Goal: Task Accomplishment & Management: Complete application form

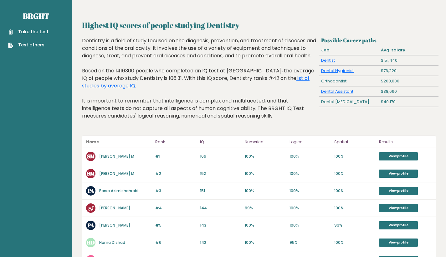
click at [28, 31] on link "Take the test" at bounding box center [28, 31] width 40 height 7
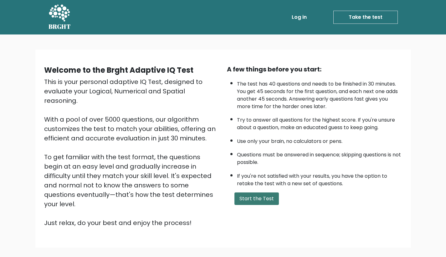
click at [256, 204] on button "Start the Test" at bounding box center [256, 198] width 44 height 13
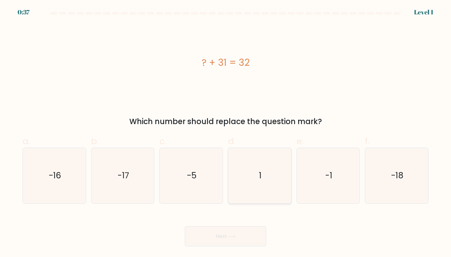
click at [254, 171] on icon "1" at bounding box center [259, 175] width 55 height 55
click at [226, 132] on input "d. 1" at bounding box center [225, 130] width 0 height 4
radio input "true"
click at [231, 232] on button "Next" at bounding box center [225, 236] width 81 height 20
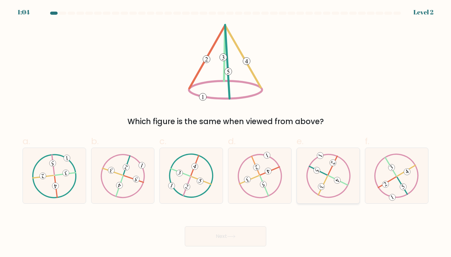
click at [333, 169] on icon at bounding box center [328, 175] width 45 height 44
click at [226, 132] on input "e." at bounding box center [225, 130] width 0 height 4
radio input "true"
click at [242, 236] on button "Next" at bounding box center [225, 236] width 81 height 20
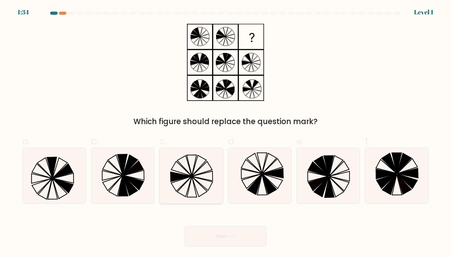
click at [193, 166] on icon at bounding box center [190, 175] width 55 height 55
click at [225, 132] on input "c." at bounding box center [225, 130] width 0 height 4
radio input "true"
click at [217, 244] on button "Next" at bounding box center [225, 236] width 81 height 20
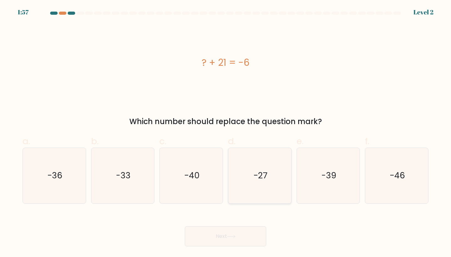
click at [263, 169] on icon "-27" at bounding box center [259, 175] width 55 height 55
click at [226, 132] on input "d. -27" at bounding box center [225, 130] width 0 height 4
radio input "true"
click at [243, 234] on button "Next" at bounding box center [225, 236] width 81 height 20
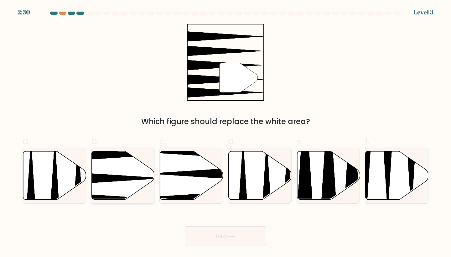
click at [114, 156] on icon at bounding box center [101, 155] width 125 height 16
click at [225, 132] on input "b." at bounding box center [225, 130] width 0 height 4
radio input "true"
click at [203, 230] on button "Next" at bounding box center [225, 236] width 81 height 20
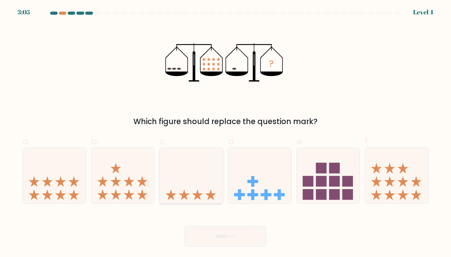
click at [205, 188] on icon at bounding box center [191, 175] width 63 height 52
click at [225, 132] on input "c." at bounding box center [225, 130] width 0 height 4
radio input "true"
click at [212, 237] on button "Next" at bounding box center [225, 236] width 81 height 20
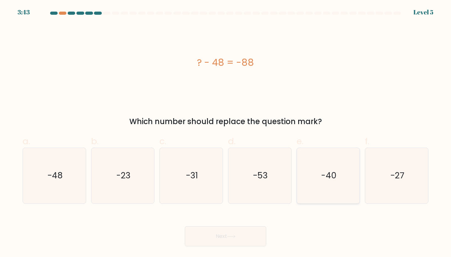
click at [330, 181] on text "-40" at bounding box center [328, 176] width 15 height 12
click at [226, 132] on input "e. -40" at bounding box center [225, 130] width 0 height 4
radio input "true"
click at [234, 234] on button "Next" at bounding box center [225, 236] width 81 height 20
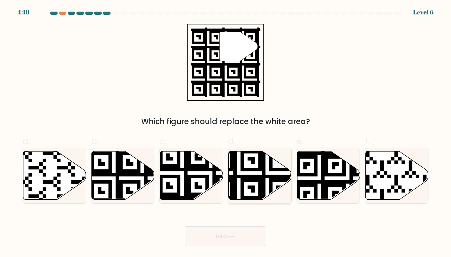
click at [244, 191] on icon at bounding box center [260, 175] width 63 height 48
click at [226, 132] on input "d." at bounding box center [225, 130] width 0 height 4
radio input "true"
click at [236, 239] on button "Next" at bounding box center [225, 236] width 81 height 20
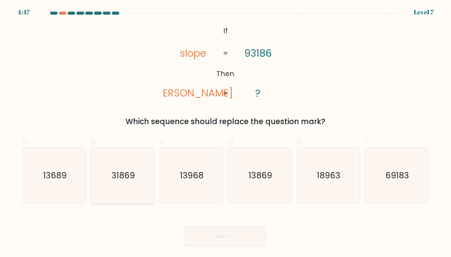
click at [112, 176] on text "31869" at bounding box center [122, 176] width 23 height 12
click at [225, 132] on input "b. 31869" at bounding box center [225, 130] width 0 height 4
radio input "true"
click at [226, 242] on button "Next" at bounding box center [225, 236] width 81 height 20
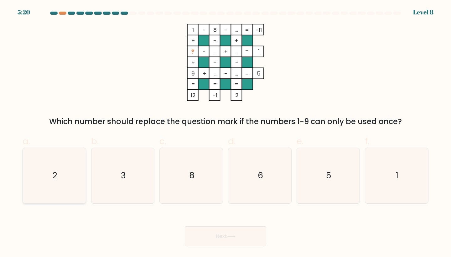
click at [79, 174] on icon "2" at bounding box center [54, 175] width 55 height 55
click at [225, 132] on input "a. 2" at bounding box center [225, 130] width 0 height 4
radio input "true"
click at [193, 231] on button "Next" at bounding box center [225, 236] width 81 height 20
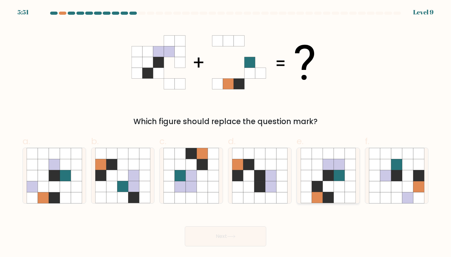
click at [306, 183] on icon at bounding box center [306, 186] width 11 height 11
click at [226, 132] on input "e." at bounding box center [225, 130] width 0 height 4
radio input "true"
click at [253, 239] on button "Next" at bounding box center [225, 236] width 81 height 20
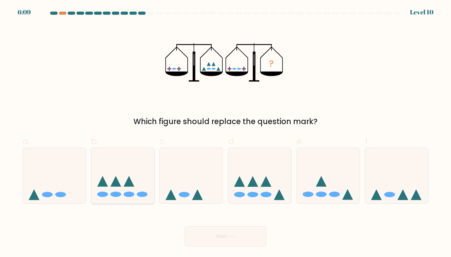
click at [124, 196] on icon at bounding box center [122, 175] width 63 height 52
click at [225, 132] on input "b." at bounding box center [225, 130] width 0 height 4
radio input "true"
click at [220, 234] on button "Next" at bounding box center [225, 236] width 81 height 20
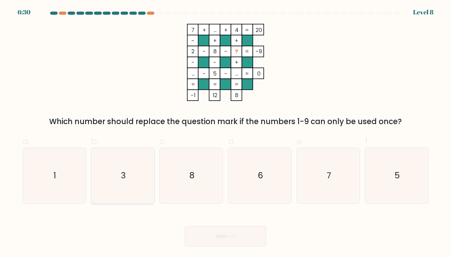
click at [149, 178] on icon "3" at bounding box center [122, 175] width 55 height 55
click at [225, 132] on input "b. 3" at bounding box center [225, 130] width 0 height 4
radio input "true"
click at [209, 238] on button "Next" at bounding box center [225, 236] width 81 height 20
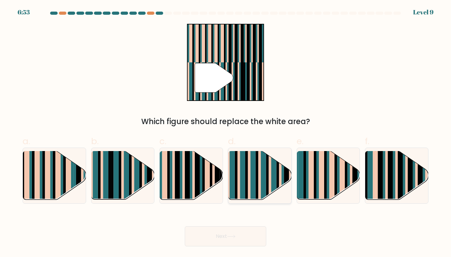
click at [256, 183] on rect at bounding box center [256, 181] width 3 height 62
click at [226, 132] on input "d." at bounding box center [225, 130] width 0 height 4
radio input "true"
click at [244, 238] on button "Next" at bounding box center [225, 236] width 81 height 20
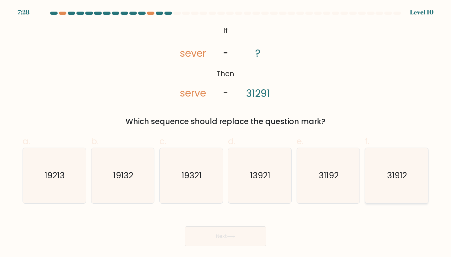
click at [391, 183] on icon "31912" at bounding box center [396, 175] width 55 height 55
click at [226, 132] on input "f. 31912" at bounding box center [225, 130] width 0 height 4
radio input "true"
click at [213, 244] on button "Next" at bounding box center [225, 236] width 81 height 20
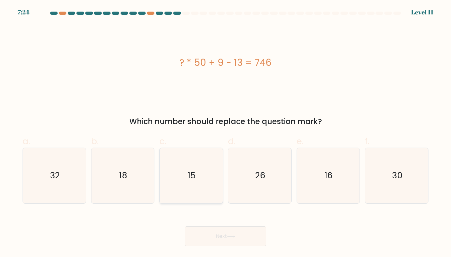
click at [183, 192] on icon "15" at bounding box center [190, 175] width 55 height 55
click at [225, 132] on input "c. 15" at bounding box center [225, 130] width 0 height 4
radio input "true"
click at [213, 243] on button "Next" at bounding box center [225, 236] width 81 height 20
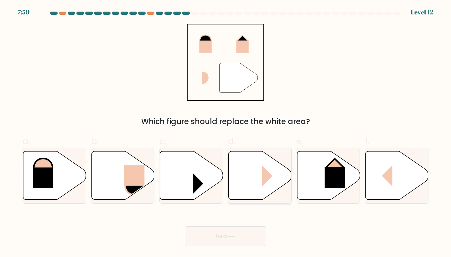
click at [248, 176] on icon at bounding box center [260, 175] width 63 height 48
click at [226, 132] on input "d." at bounding box center [225, 130] width 0 height 4
radio input "true"
click at [244, 243] on button "Next" at bounding box center [225, 236] width 81 height 20
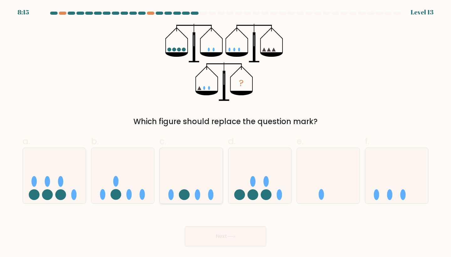
click at [211, 188] on icon at bounding box center [191, 175] width 63 height 52
click at [225, 132] on input "c." at bounding box center [225, 130] width 0 height 4
radio input "true"
click at [215, 237] on button "Next" at bounding box center [225, 236] width 81 height 20
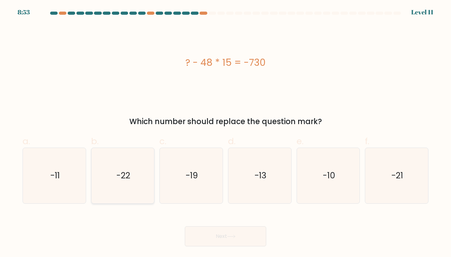
click at [142, 178] on icon "-22" at bounding box center [122, 175] width 55 height 55
click at [225, 132] on input "b. -22" at bounding box center [225, 130] width 0 height 4
radio input "true"
click at [212, 229] on button "Next" at bounding box center [225, 236] width 81 height 20
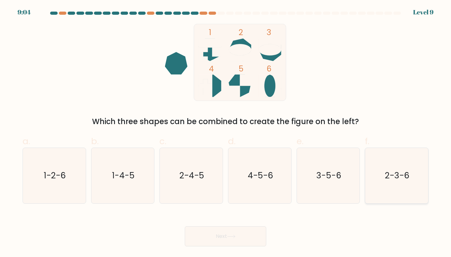
click at [383, 169] on icon "2-3-6" at bounding box center [396, 175] width 55 height 55
click at [226, 132] on input "f. 2-3-6" at bounding box center [225, 130] width 0 height 4
radio input "true"
click at [239, 237] on button "Next" at bounding box center [225, 236] width 81 height 20
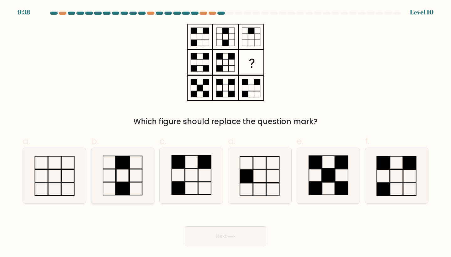
click at [125, 191] on rect at bounding box center [122, 188] width 13 height 13
click at [225, 132] on input "b." at bounding box center [225, 130] width 0 height 4
radio input "true"
click at [250, 231] on button "Next" at bounding box center [225, 236] width 81 height 20
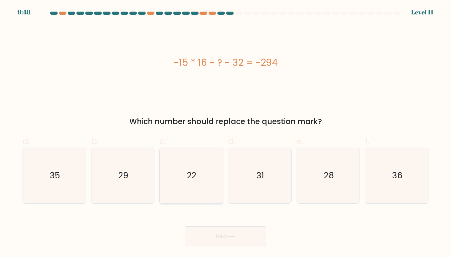
click at [198, 193] on icon "22" at bounding box center [190, 175] width 55 height 55
click at [225, 132] on input "c. 22" at bounding box center [225, 130] width 0 height 4
radio input "true"
click at [217, 237] on button "Next" at bounding box center [225, 236] width 81 height 20
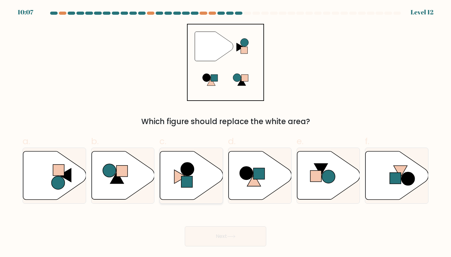
click at [176, 188] on icon at bounding box center [191, 175] width 63 height 48
click at [225, 132] on input "c." at bounding box center [225, 130] width 0 height 4
radio input "true"
click at [214, 235] on button "Next" at bounding box center [225, 236] width 81 height 20
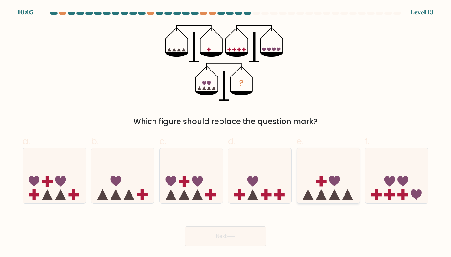
click at [327, 189] on icon at bounding box center [328, 175] width 63 height 52
click at [226, 132] on input "e." at bounding box center [225, 130] width 0 height 4
radio input "true"
click at [248, 238] on button "Next" at bounding box center [225, 236] width 81 height 20
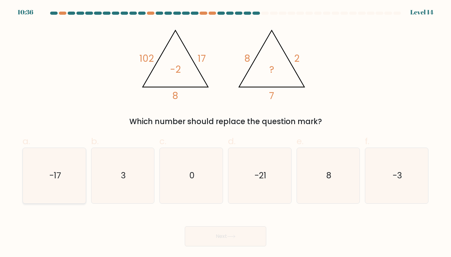
click at [64, 168] on icon "-17" at bounding box center [54, 175] width 55 height 55
click at [225, 132] on input "a. -17" at bounding box center [225, 130] width 0 height 4
radio input "true"
click at [214, 237] on button "Next" at bounding box center [225, 236] width 81 height 20
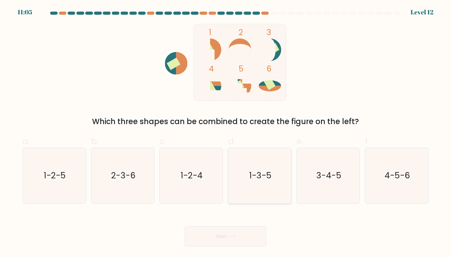
click at [269, 187] on icon "1-3-5" at bounding box center [259, 175] width 55 height 55
click at [226, 132] on input "d. 1-3-5" at bounding box center [225, 130] width 0 height 4
radio input "true"
click at [234, 232] on button "Next" at bounding box center [225, 236] width 81 height 20
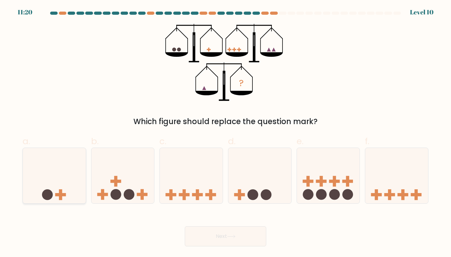
click at [66, 176] on icon at bounding box center [54, 175] width 63 height 52
click at [225, 132] on input "a." at bounding box center [225, 130] width 0 height 4
radio input "true"
click at [262, 223] on div "Next" at bounding box center [225, 228] width 413 height 35
click at [246, 227] on button "Next" at bounding box center [225, 236] width 81 height 20
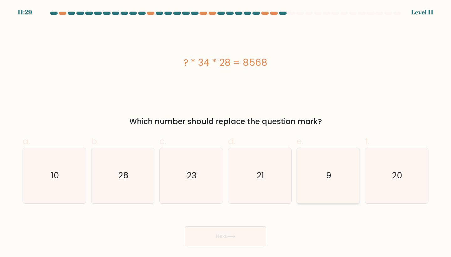
click at [333, 203] on icon "9" at bounding box center [328, 175] width 55 height 55
click at [226, 132] on input "e. 9" at bounding box center [225, 130] width 0 height 4
radio input "true"
click at [239, 232] on button "Next" at bounding box center [225, 236] width 81 height 20
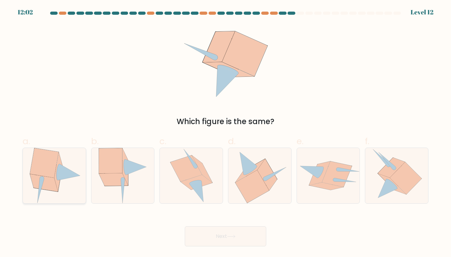
click at [64, 181] on icon at bounding box center [54, 175] width 53 height 55
click at [225, 132] on input "a." at bounding box center [225, 130] width 0 height 4
radio input "true"
click at [218, 234] on button "Next" at bounding box center [225, 236] width 81 height 20
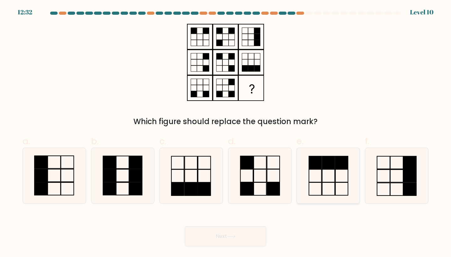
click at [320, 170] on icon at bounding box center [328, 175] width 55 height 55
click at [226, 132] on input "e." at bounding box center [225, 130] width 0 height 4
radio input "true"
click at [251, 229] on button "Next" at bounding box center [225, 236] width 81 height 20
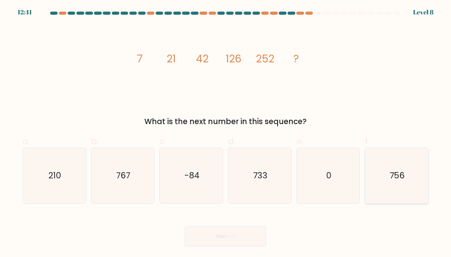
click at [423, 181] on icon "756" at bounding box center [396, 175] width 55 height 55
click at [226, 132] on input "f. 756" at bounding box center [225, 130] width 0 height 4
radio input "true"
click at [231, 239] on button "Next" at bounding box center [225, 236] width 81 height 20
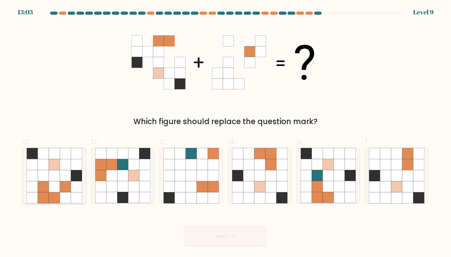
click at [50, 196] on icon at bounding box center [54, 197] width 11 height 11
click at [225, 132] on input "a." at bounding box center [225, 130] width 0 height 4
radio input "true"
click at [219, 238] on button "Next" at bounding box center [225, 236] width 81 height 20
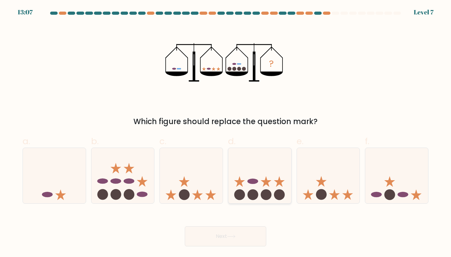
click at [256, 179] on ellipse at bounding box center [252, 180] width 11 height 5
click at [226, 132] on input "d." at bounding box center [225, 130] width 0 height 4
radio input "true"
click at [219, 237] on button "Next" at bounding box center [225, 236] width 81 height 20
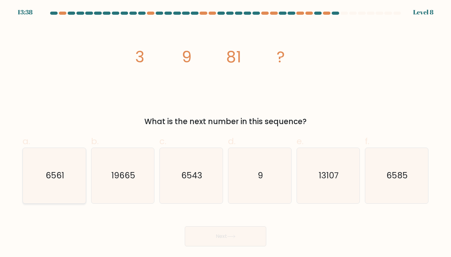
click at [60, 165] on icon "6561" at bounding box center [54, 175] width 55 height 55
click at [225, 132] on input "a. 6561" at bounding box center [225, 130] width 0 height 4
radio input "true"
click at [257, 238] on button "Next" at bounding box center [225, 236] width 81 height 20
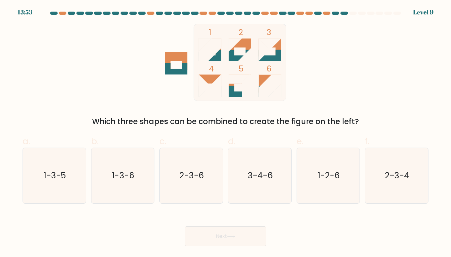
click at [231, 59] on icon at bounding box center [240, 55] width 23 height 11
click at [347, 188] on icon "1-2-6" at bounding box center [328, 175] width 55 height 55
click at [226, 132] on input "e. 1-2-6" at bounding box center [225, 130] width 0 height 4
radio input "true"
click at [240, 239] on button "Next" at bounding box center [225, 236] width 81 height 20
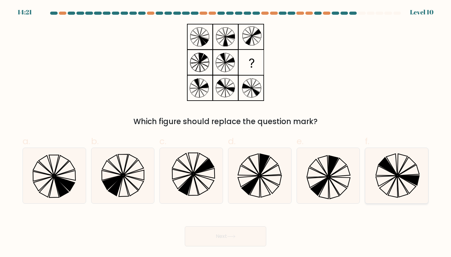
click at [404, 174] on icon at bounding box center [396, 175] width 55 height 55
click at [226, 132] on input "f." at bounding box center [225, 130] width 0 height 4
radio input "true"
click at [231, 242] on button "Next" at bounding box center [225, 236] width 81 height 20
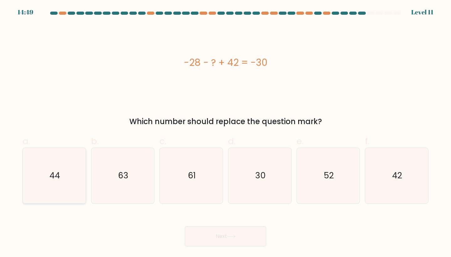
click at [69, 169] on icon "44" at bounding box center [54, 175] width 55 height 55
click at [225, 132] on input "a. 44" at bounding box center [225, 130] width 0 height 4
radio input "true"
click at [214, 236] on button "Next" at bounding box center [225, 236] width 81 height 20
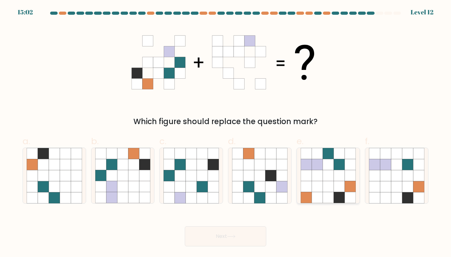
click at [318, 192] on icon at bounding box center [317, 197] width 11 height 11
click at [226, 132] on input "e." at bounding box center [225, 130] width 0 height 4
radio input "true"
click at [236, 239] on button "Next" at bounding box center [225, 236] width 81 height 20
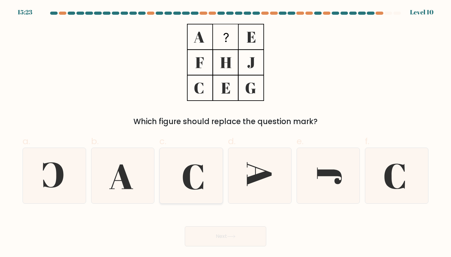
click at [194, 181] on icon at bounding box center [190, 175] width 55 height 55
click at [225, 132] on input "c." at bounding box center [225, 130] width 0 height 4
radio input "true"
click at [209, 236] on button "Next" at bounding box center [225, 236] width 81 height 20
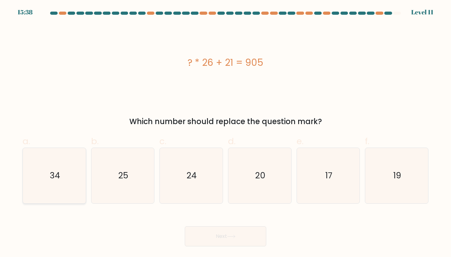
click at [37, 184] on icon "34" at bounding box center [54, 175] width 55 height 55
click at [225, 132] on input "a. 34" at bounding box center [225, 130] width 0 height 4
radio input "true"
click at [242, 240] on button "Next" at bounding box center [225, 236] width 81 height 20
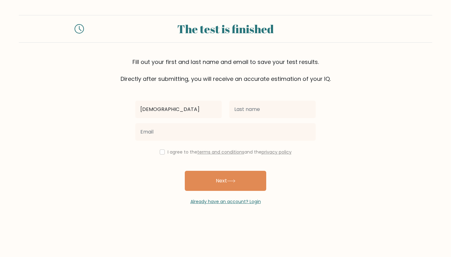
type input "iman"
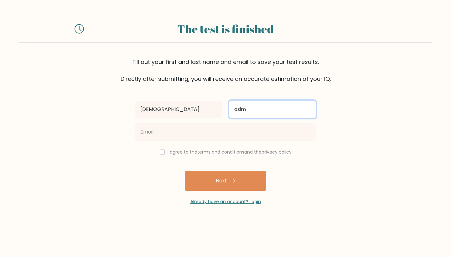
type input "asim"
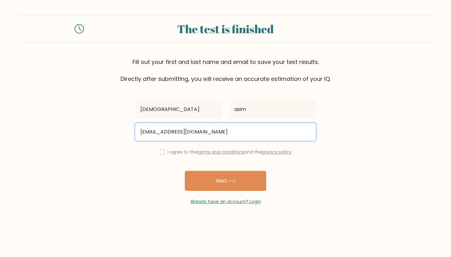
type input "imanasim567@gmail.com"
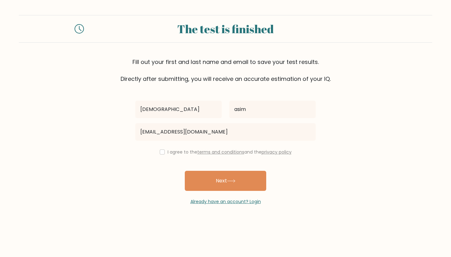
click at [160, 153] on input "checkbox" at bounding box center [162, 151] width 5 height 5
checkbox input "true"
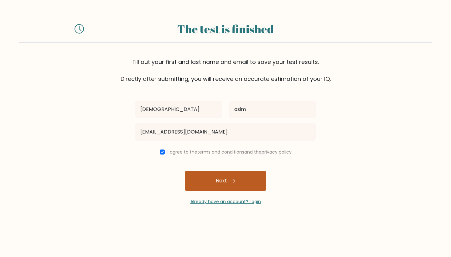
click at [195, 177] on button "Next" at bounding box center [225, 181] width 81 height 20
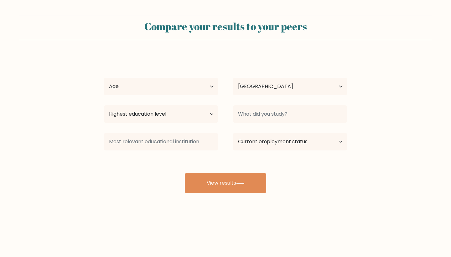
select select "KW"
select select "18_24"
select select "bachelors_degree"
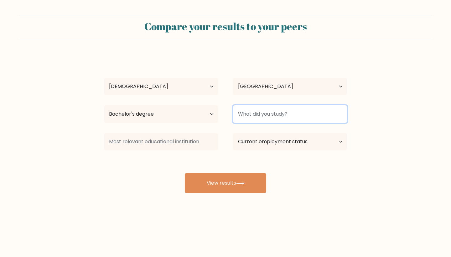
click at [257, 111] on input at bounding box center [290, 114] width 114 height 18
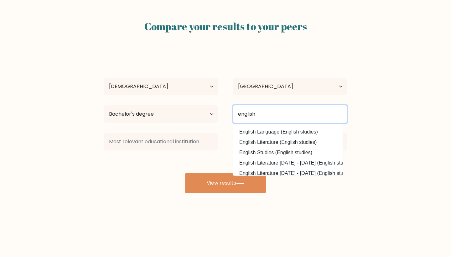
type input "english"
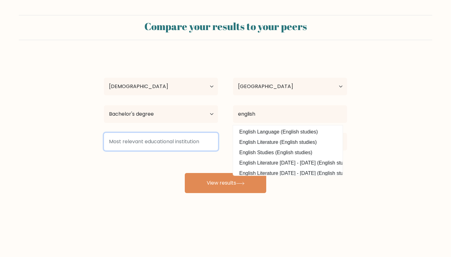
click at [187, 141] on input at bounding box center [161, 142] width 114 height 18
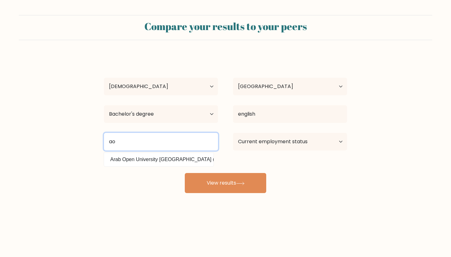
type input "a"
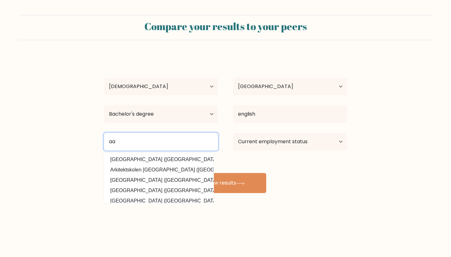
type input "aa"
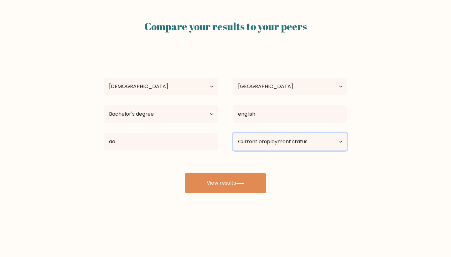
select select "student"
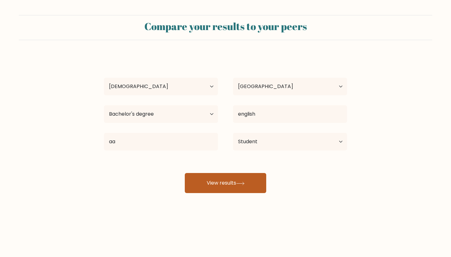
click at [240, 188] on button "View results" at bounding box center [225, 183] width 81 height 20
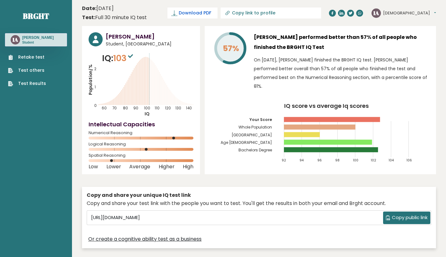
click at [193, 12] on span "Download PDF" at bounding box center [195, 13] width 33 height 7
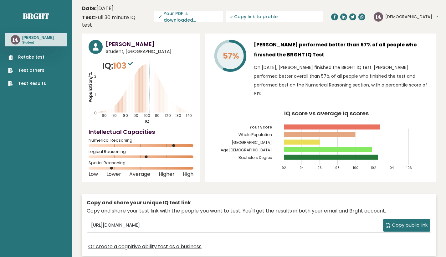
click at [318, 79] on p "On [DATE], [PERSON_NAME] finished the BRGHT IQ test. [PERSON_NAME] performed be…" at bounding box center [342, 80] width 176 height 35
